Goal: Task Accomplishment & Management: Use online tool/utility

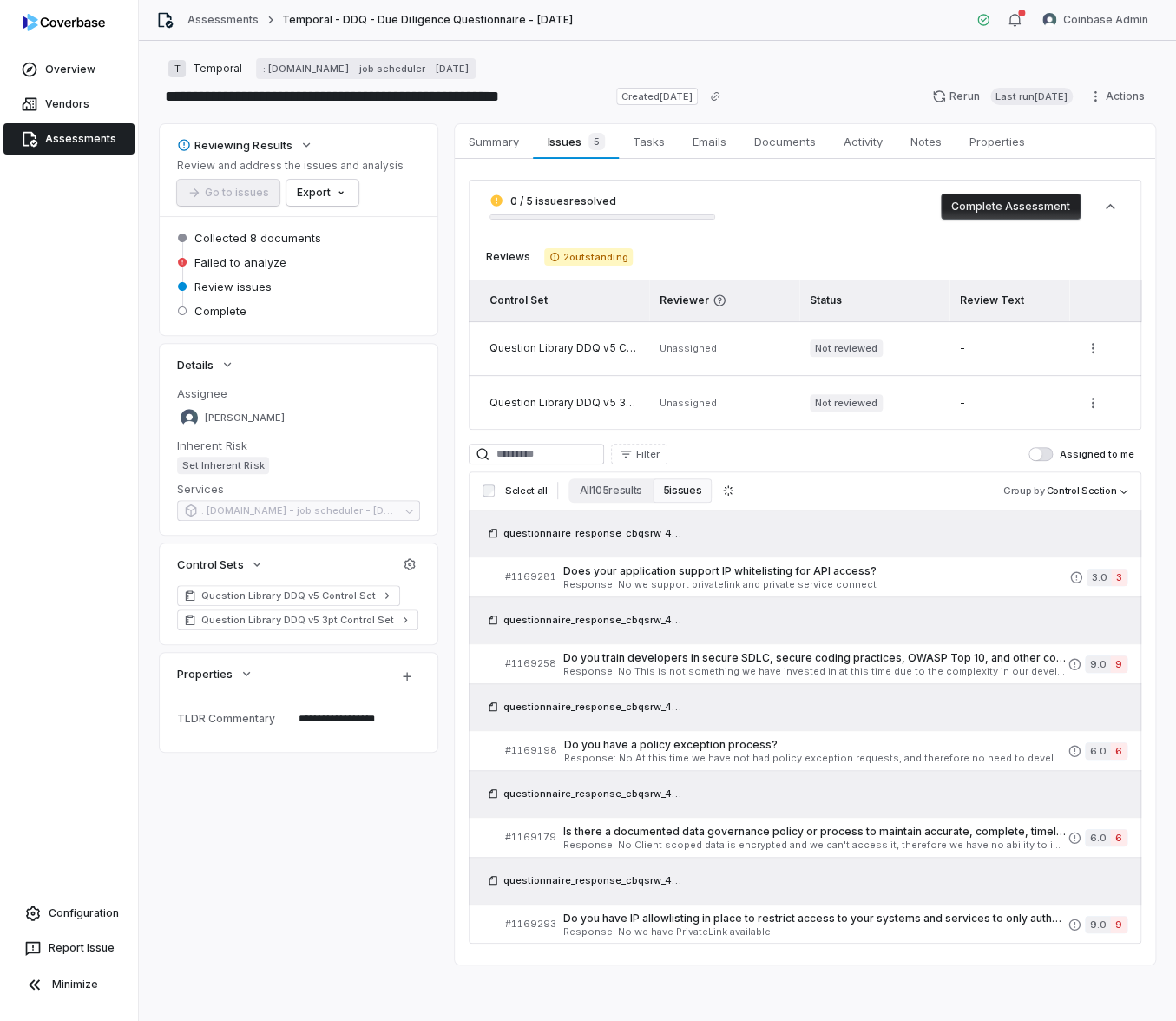
type textarea "*"
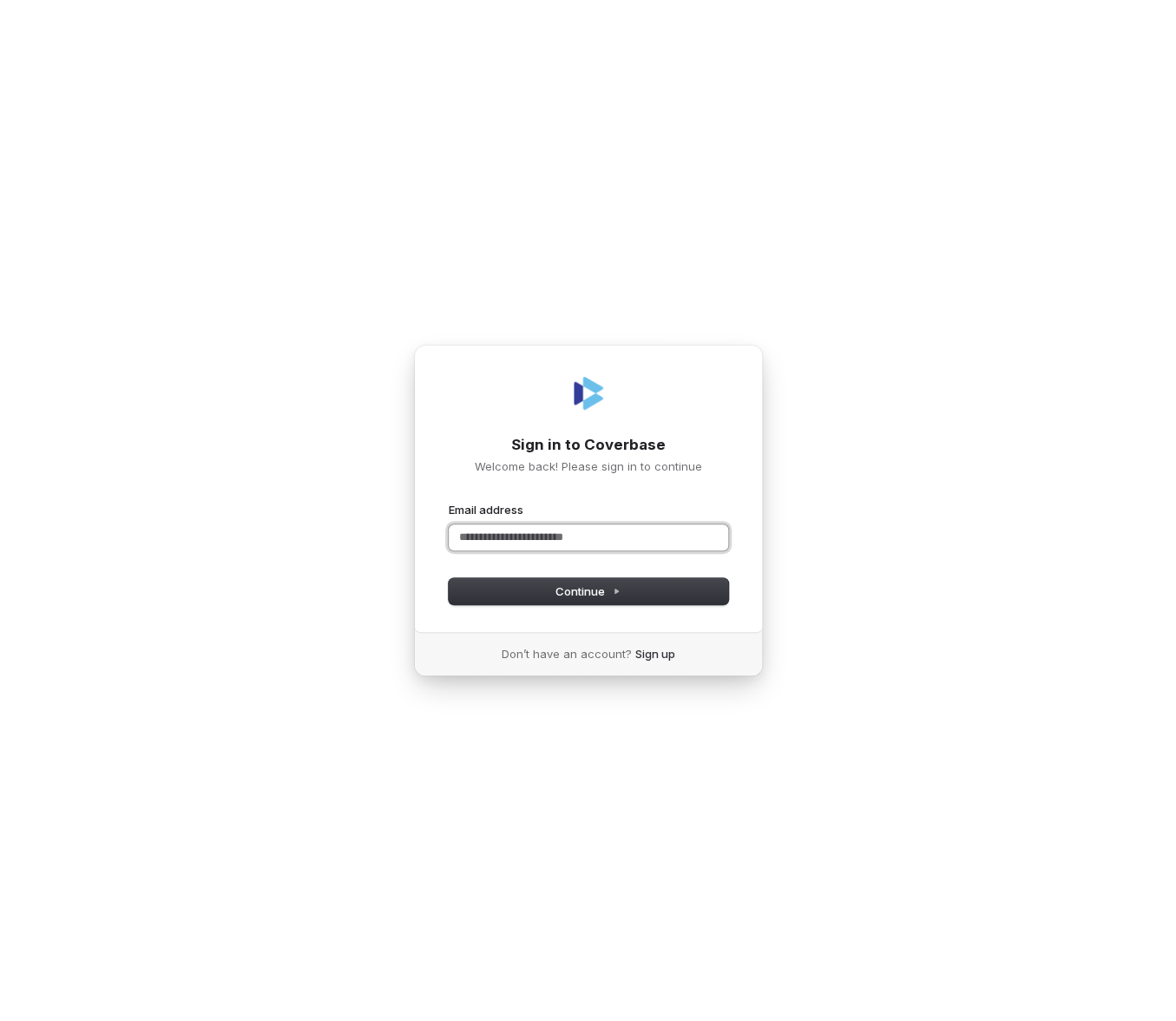
click at [0, 1020] on com-1password-button at bounding box center [0, 1021] width 0 height 0
click at [516, 532] on input "Email address" at bounding box center [588, 536] width 280 height 26
type input "*****"
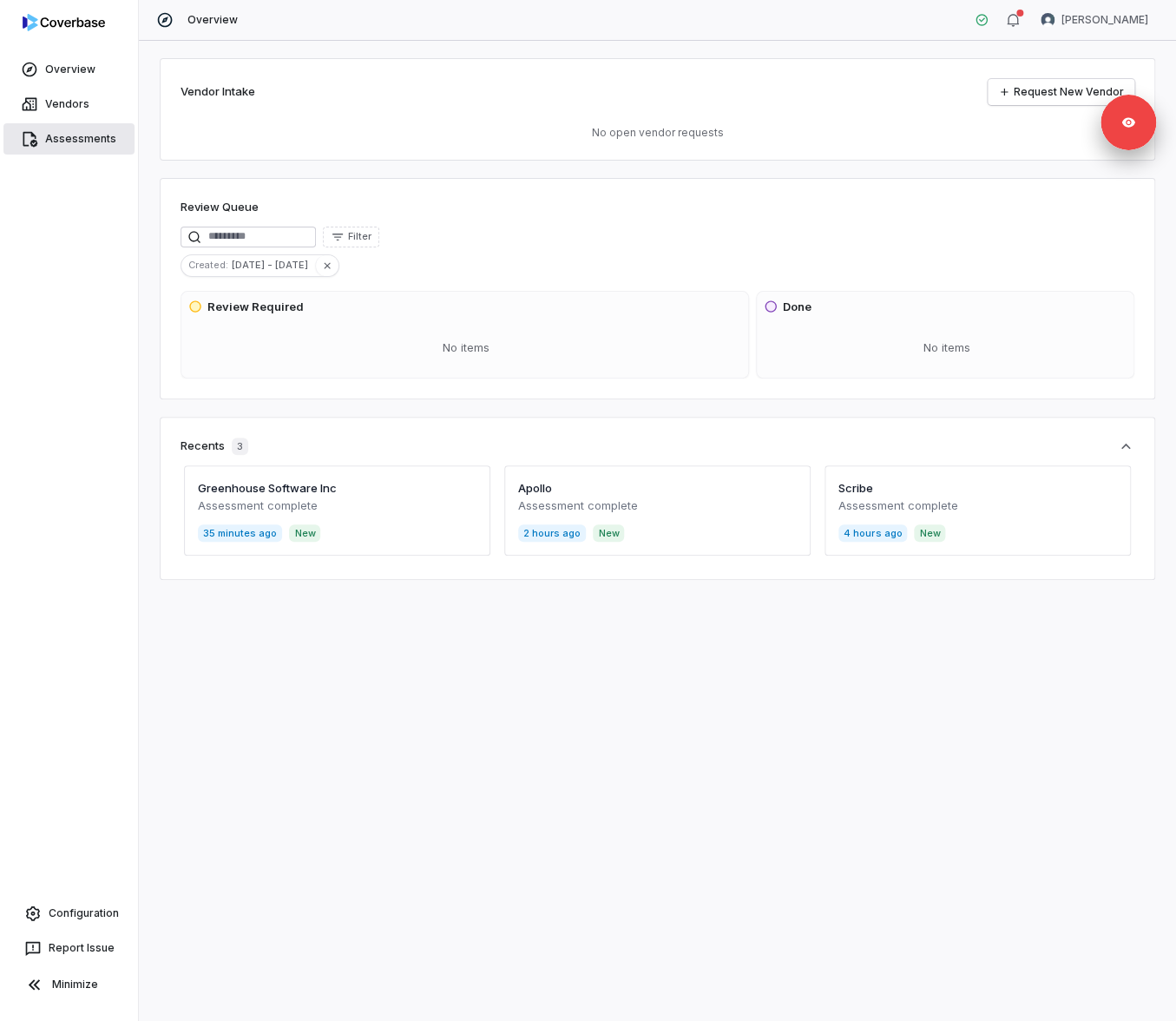
click at [89, 135] on span "Assessments" at bounding box center [80, 139] width 71 height 14
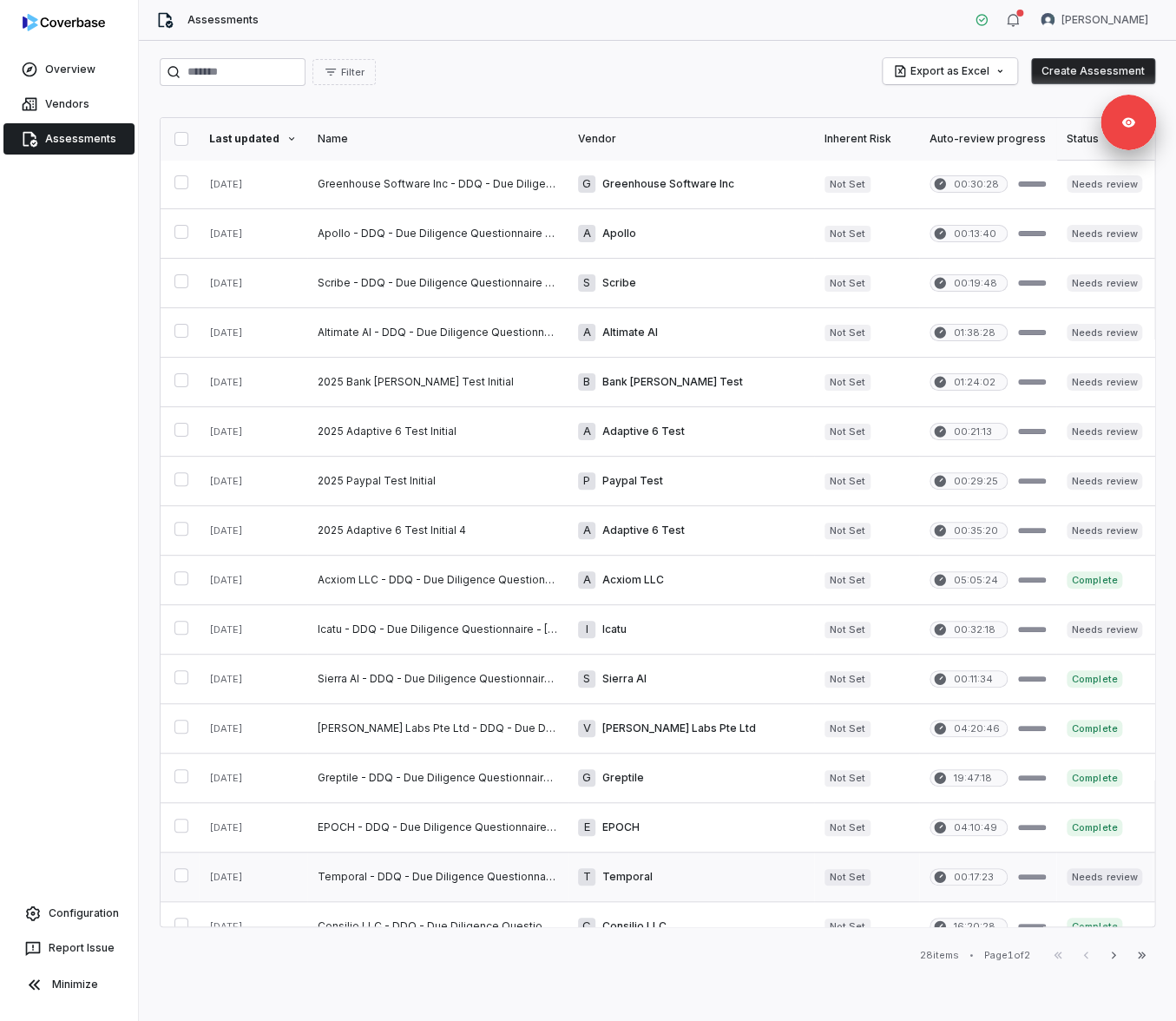
click at [398, 881] on link at bounding box center [437, 877] width 260 height 48
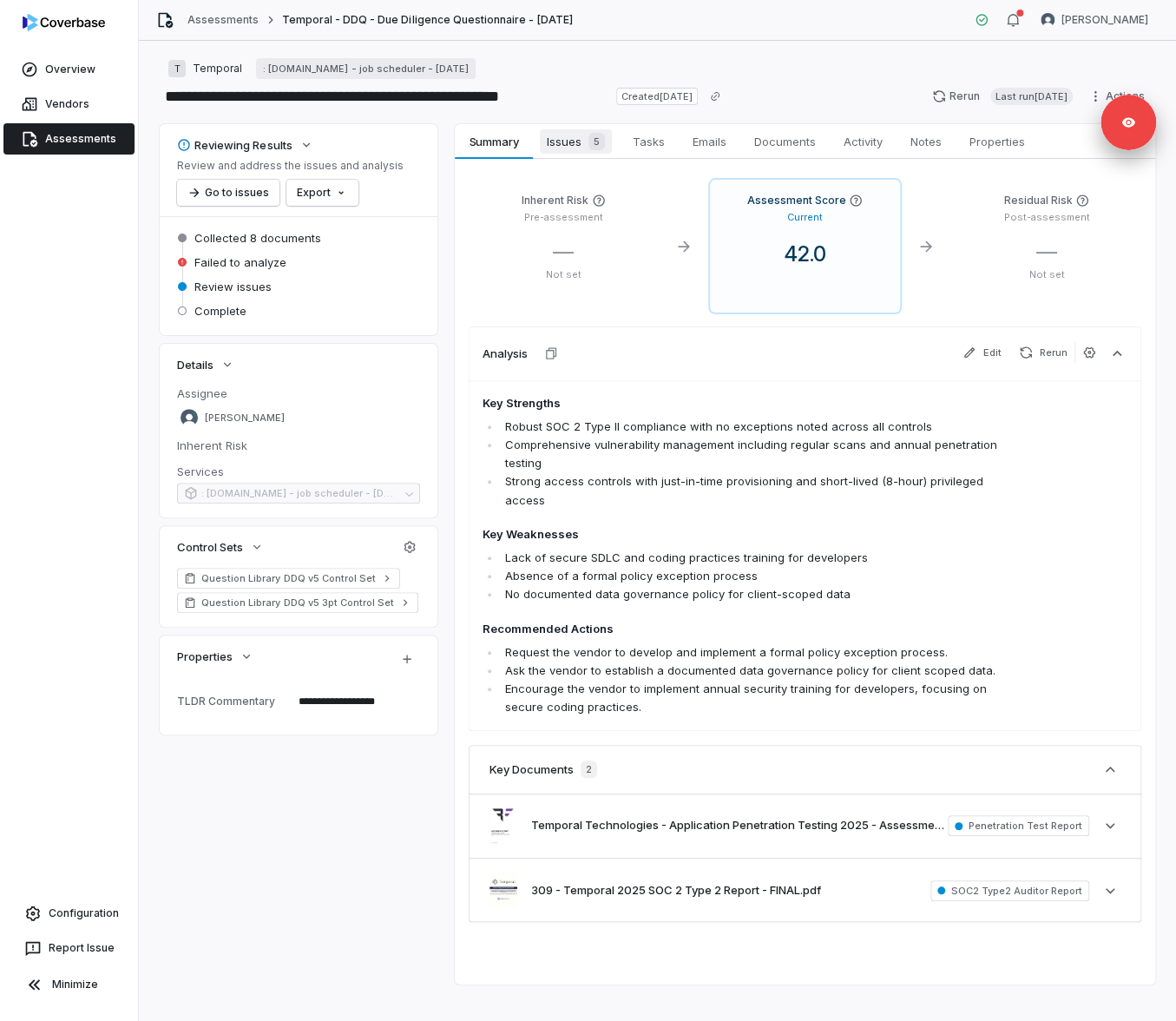
click at [584, 135] on div "5" at bounding box center [593, 142] width 24 height 17
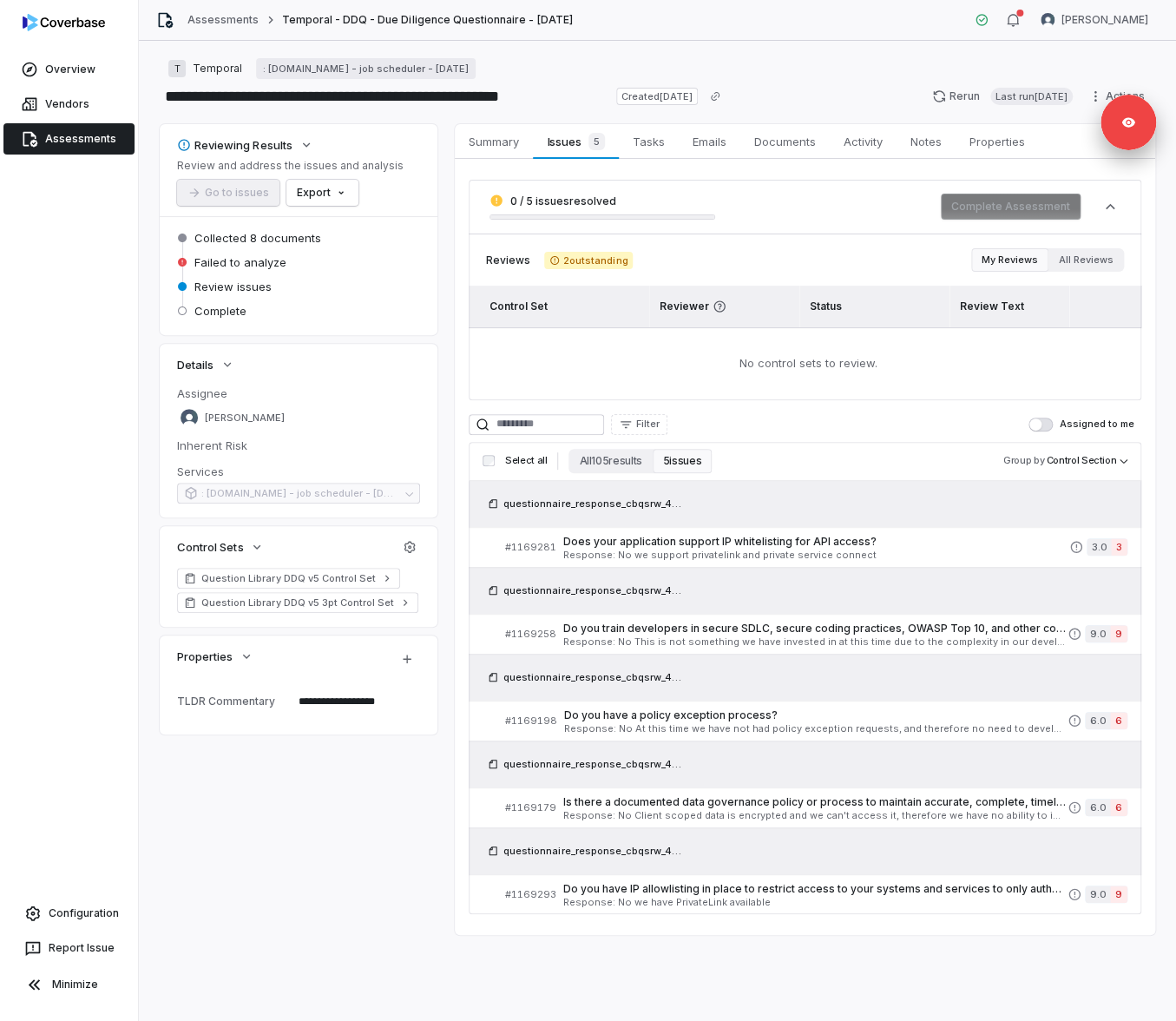
click at [1052, 424] on button "Assigned to me" at bounding box center [1041, 424] width 25 height 14
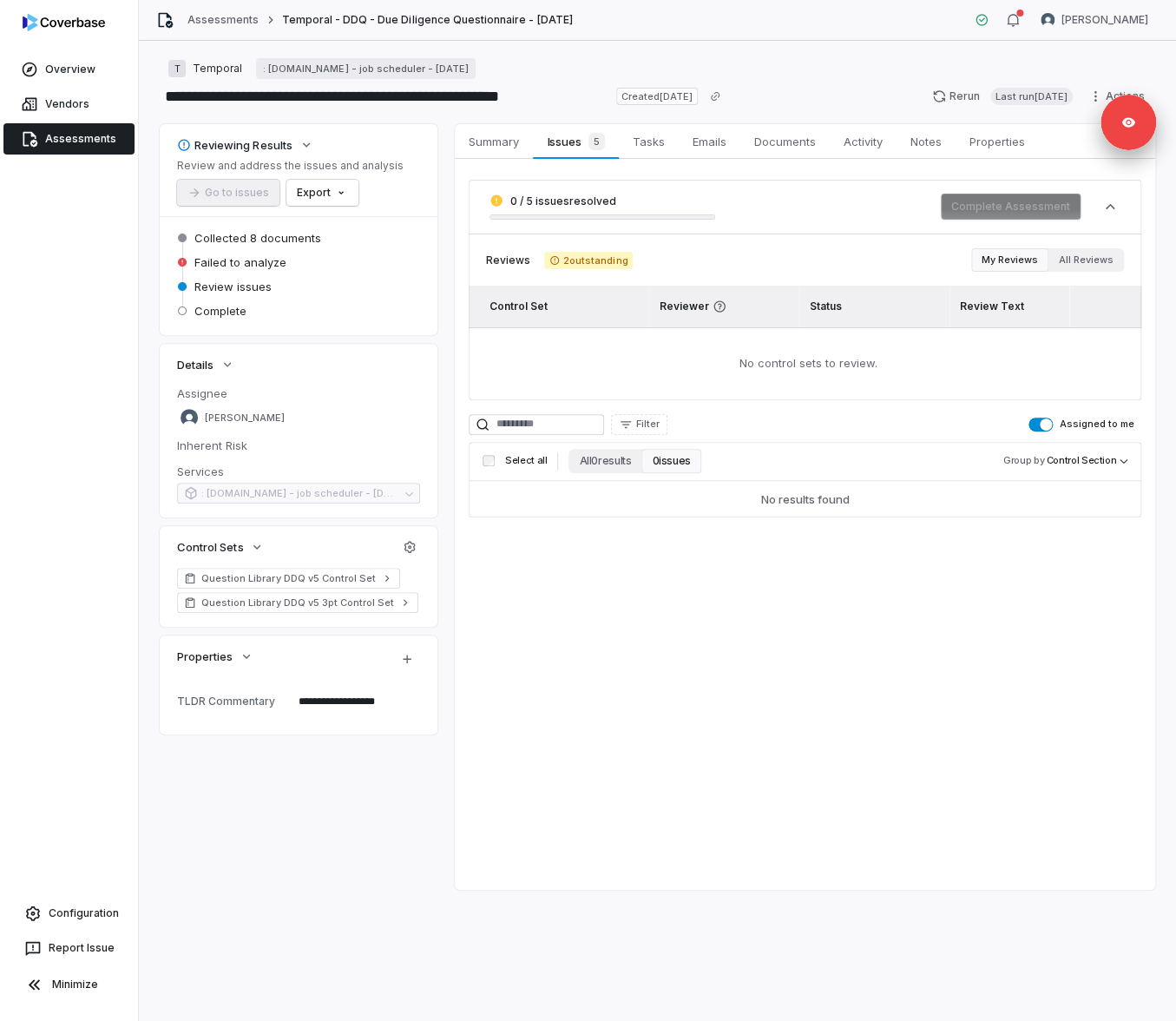
click at [1052, 424] on span "button" at bounding box center [1046, 424] width 12 height 12
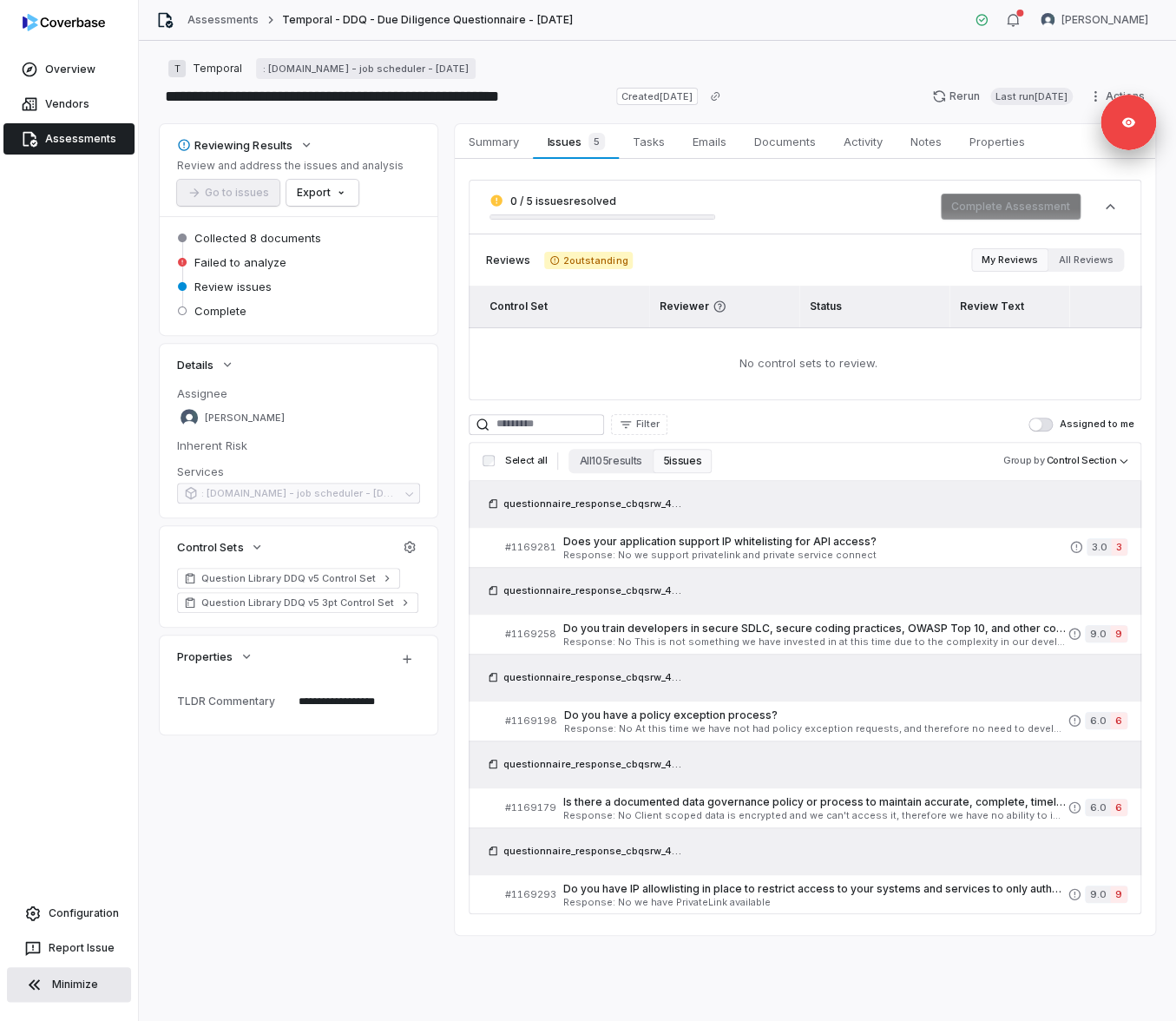
type textarea "*"
type button "on"
type textarea "*"
